Goal: Transaction & Acquisition: Purchase product/service

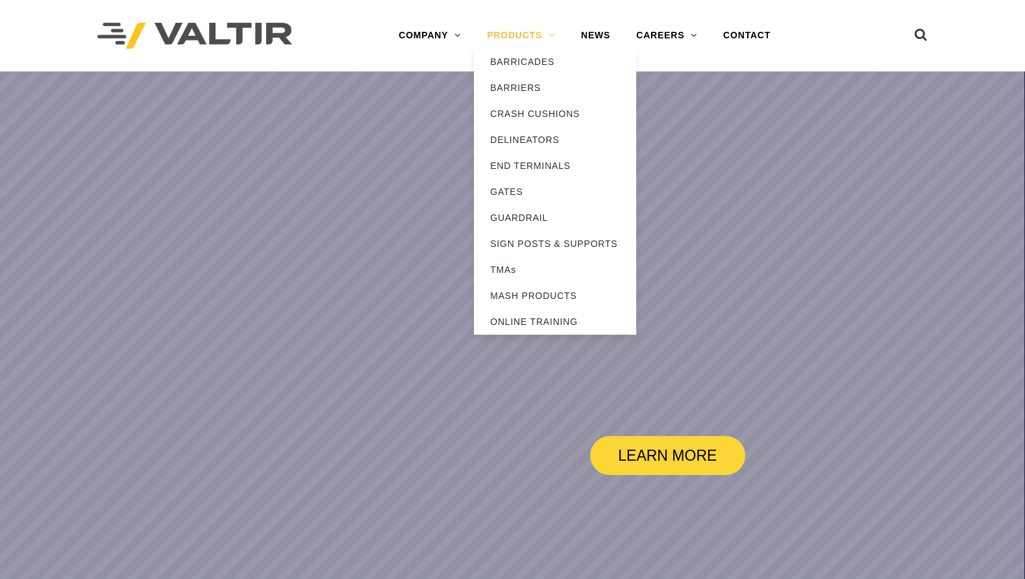
click at [490, 37] on link "PRODUCTS" at bounding box center [521, 36] width 94 height 26
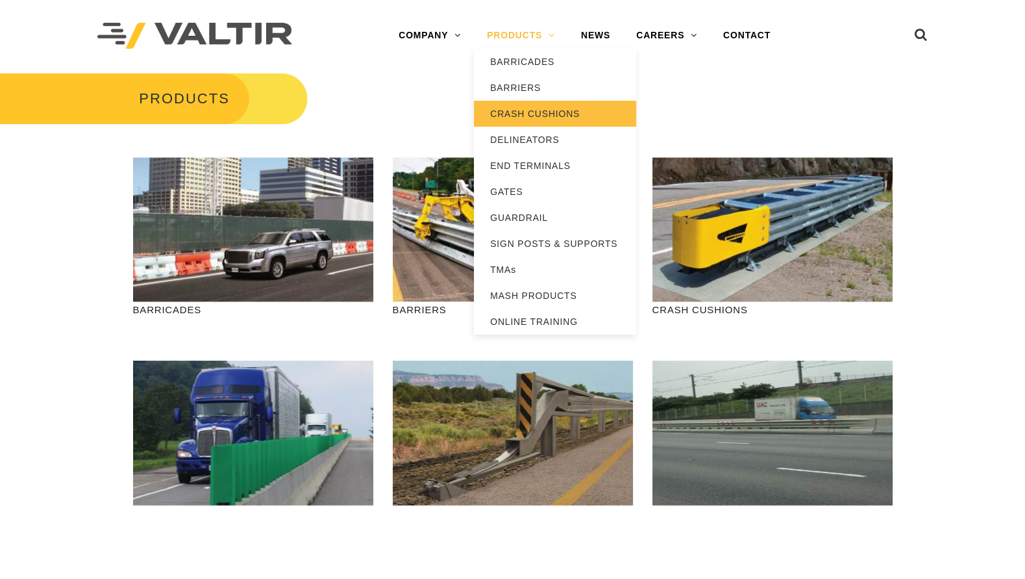
click at [515, 111] on link "CRASH CUSHIONS" at bounding box center [555, 114] width 162 height 26
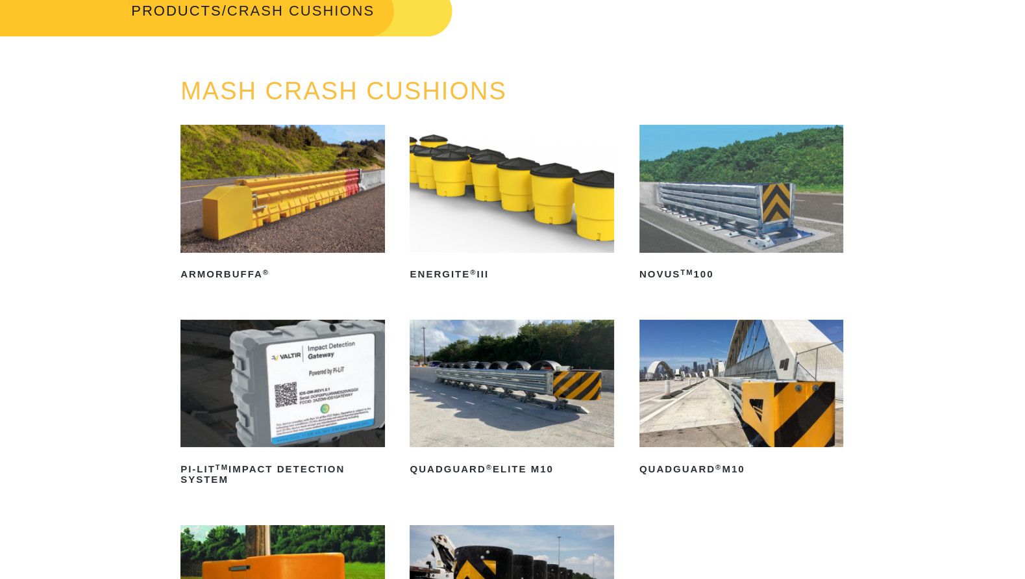
scroll to position [81, 0]
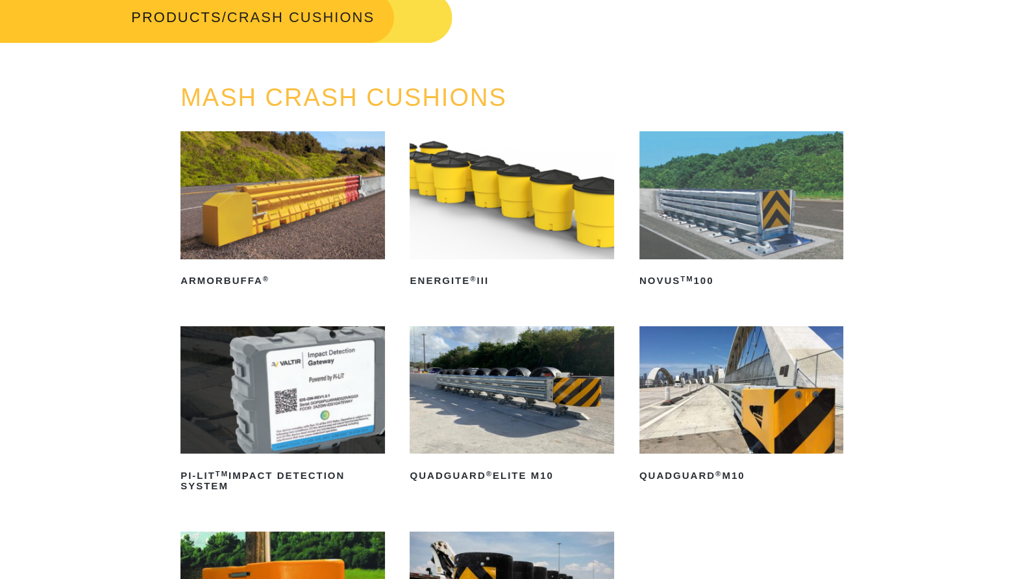
click at [693, 184] on img at bounding box center [742, 195] width 204 height 128
